Goal: Task Accomplishment & Management: Use online tool/utility

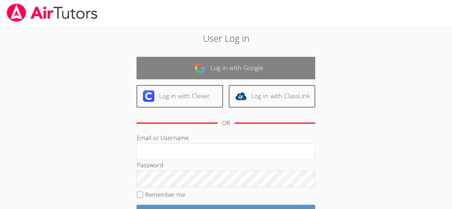
click at [201, 70] on img at bounding box center [200, 67] width 11 height 11
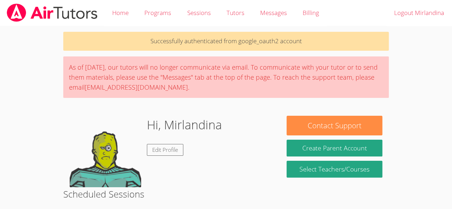
scroll to position [183, 0]
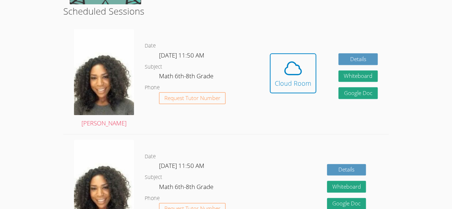
click at [219, 197] on dl "Date Wed Oct 1, 11:50 AM Subject Math 6th-8th Grade Phone Request Tutor Number" at bounding box center [202, 189] width 114 height 74
click at [295, 77] on icon at bounding box center [293, 68] width 20 height 20
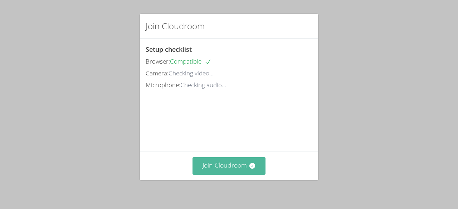
click at [252, 159] on button "Join Cloudroom" at bounding box center [228, 166] width 73 height 18
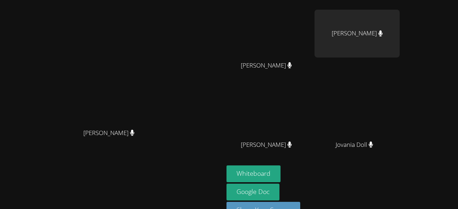
scroll to position [91, 0]
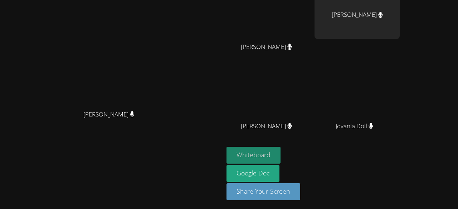
click at [280, 157] on button "Whiteboard" at bounding box center [253, 155] width 54 height 17
